Goal: Find specific page/section: Find specific page/section

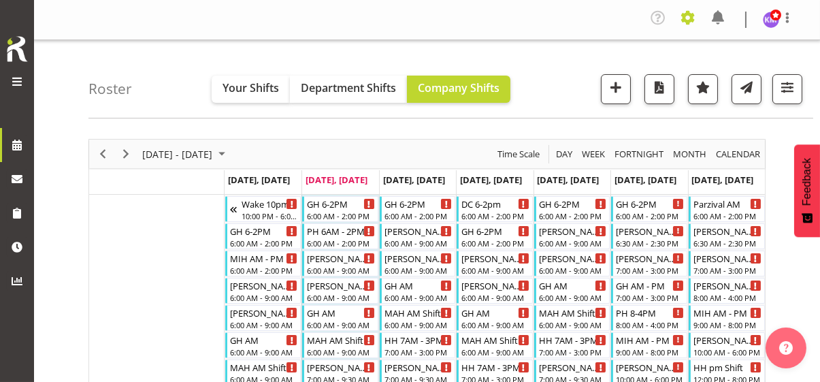
click at [684, 17] on span at bounding box center [688, 18] width 22 height 22
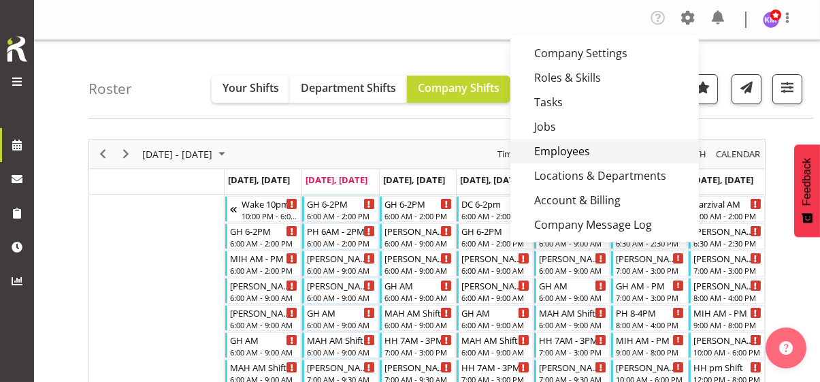
click at [570, 146] on link "Employees" at bounding box center [604, 151] width 188 height 24
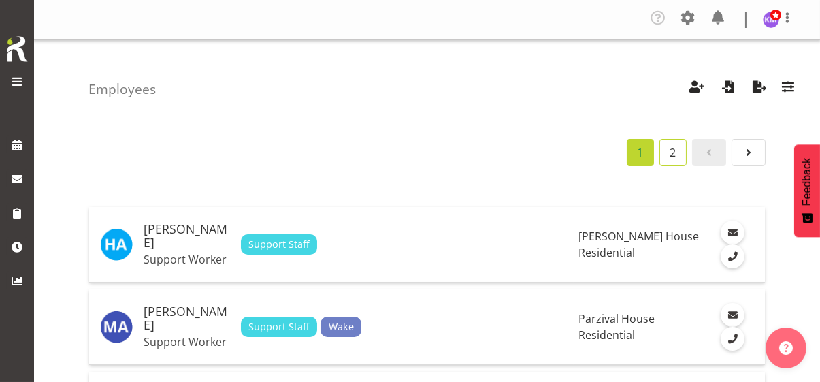
click at [674, 149] on link "2" at bounding box center [672, 152] width 27 height 27
